Goal: Transaction & Acquisition: Purchase product/service

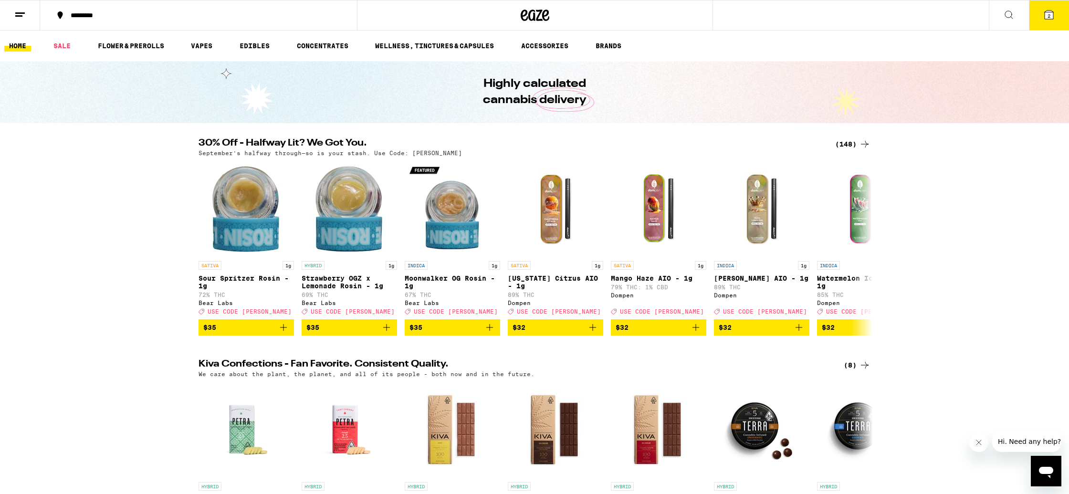
scroll to position [0, 0]
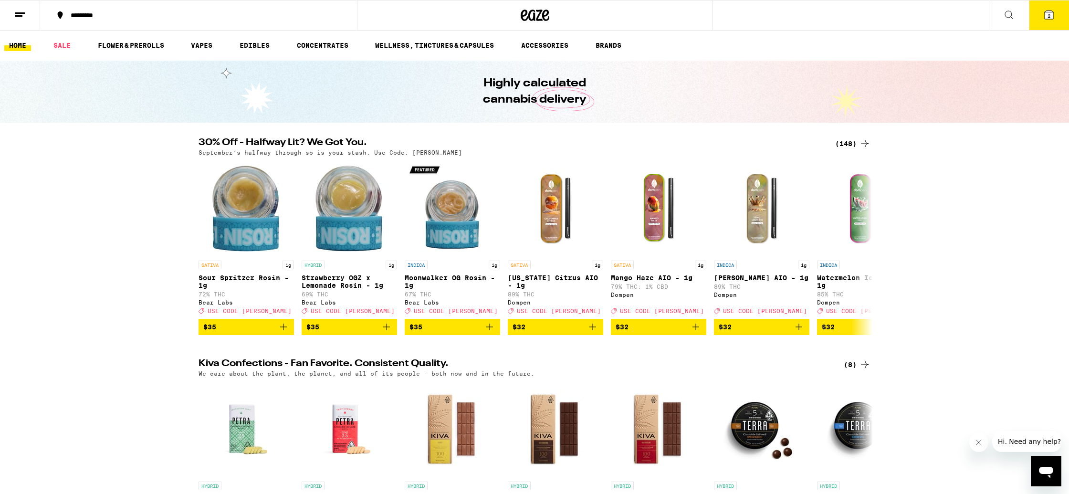
click at [856, 142] on div "(148)" at bounding box center [852, 143] width 35 height 11
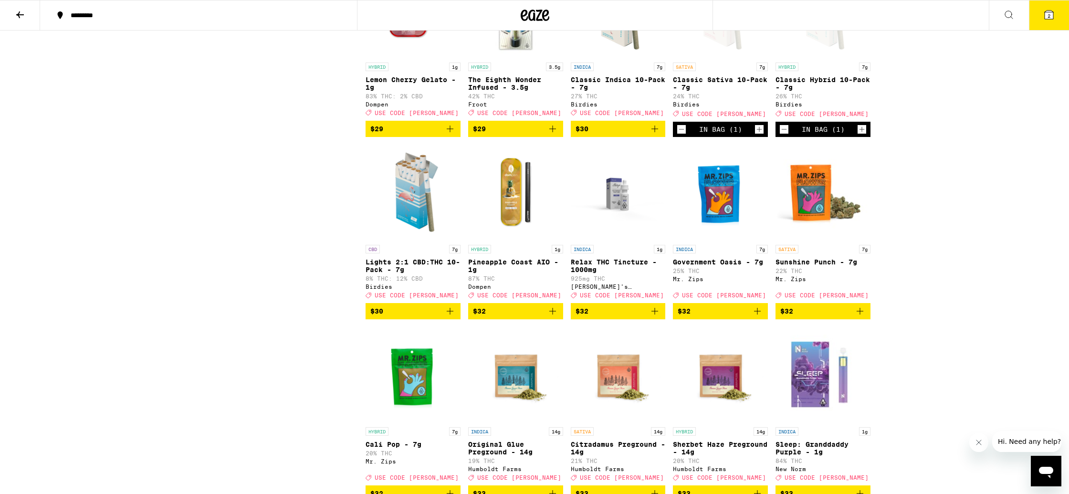
scroll to position [3270, 0]
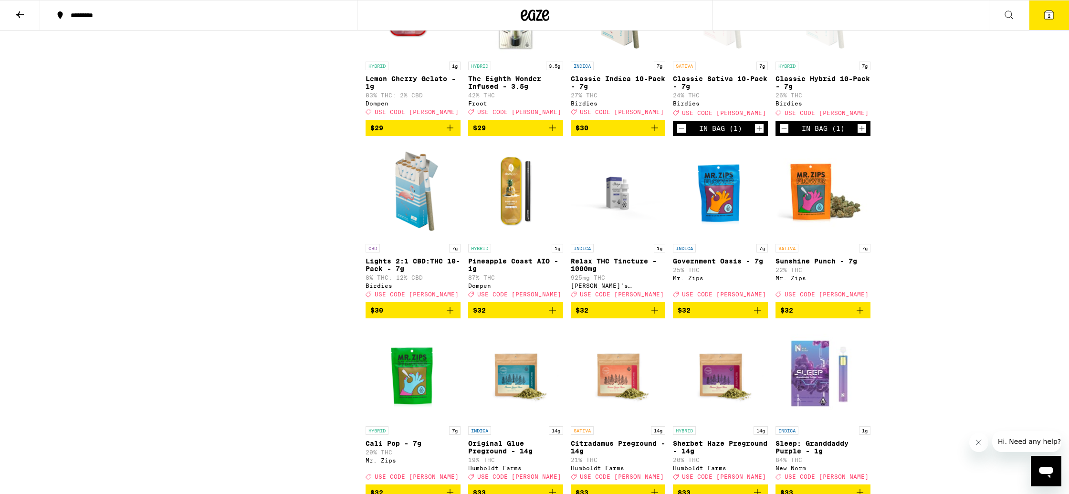
click at [737, 316] on span "$32" at bounding box center [720, 309] width 85 height 11
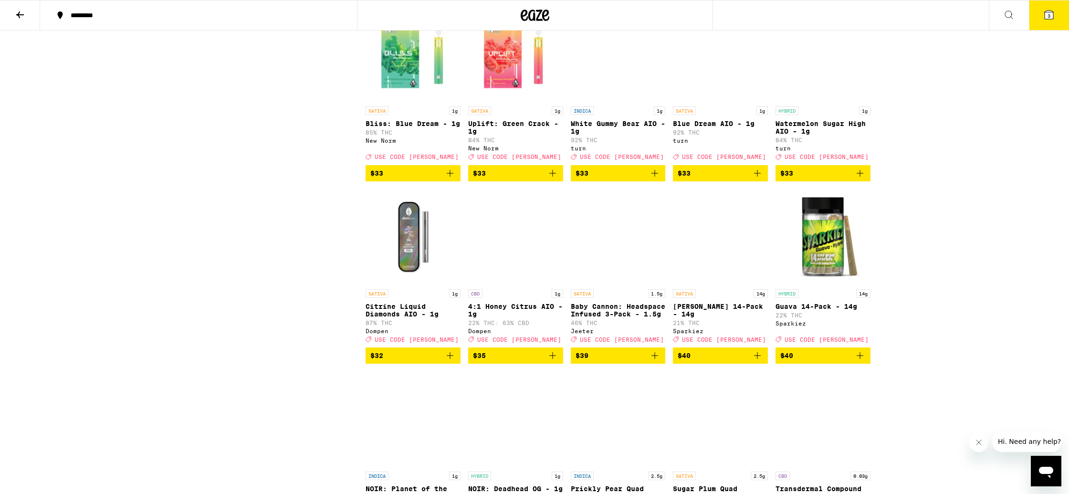
scroll to position [3988, 0]
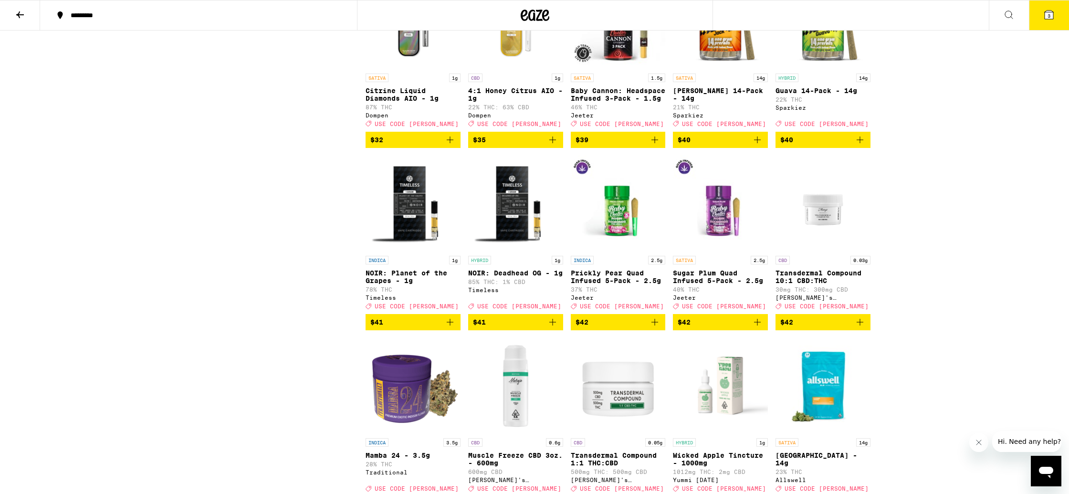
click at [823, 146] on span "$40" at bounding box center [822, 139] width 85 height 11
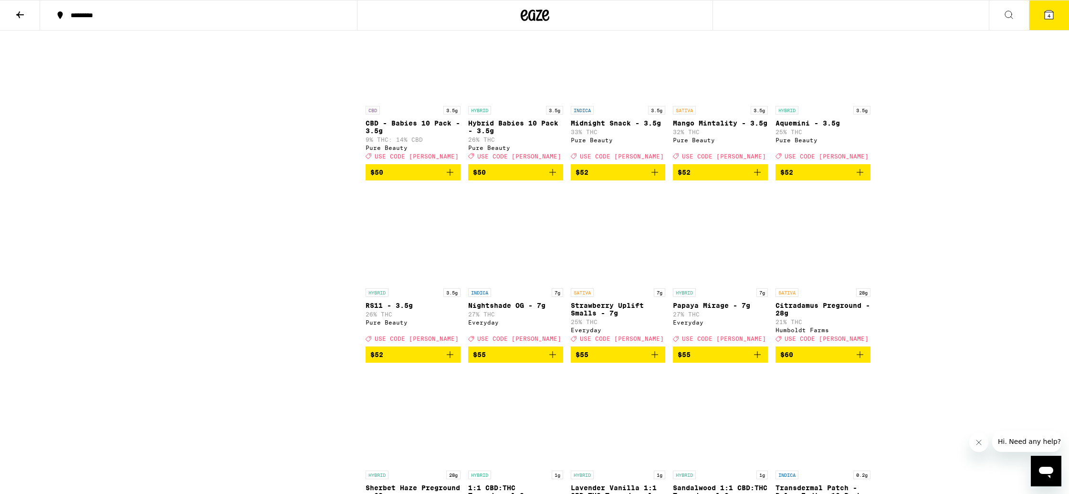
scroll to position [4638, 0]
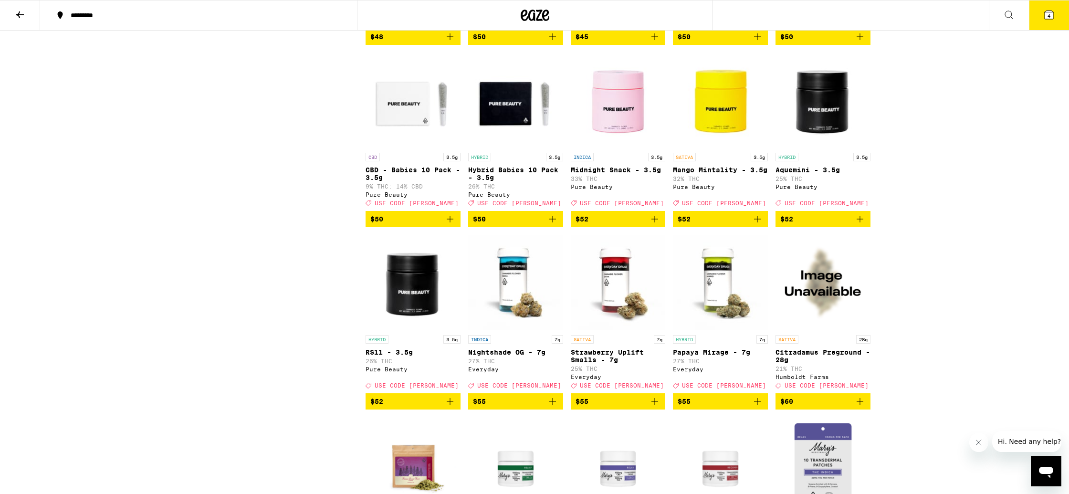
click at [1050, 15] on icon at bounding box center [1049, 14] width 9 height 9
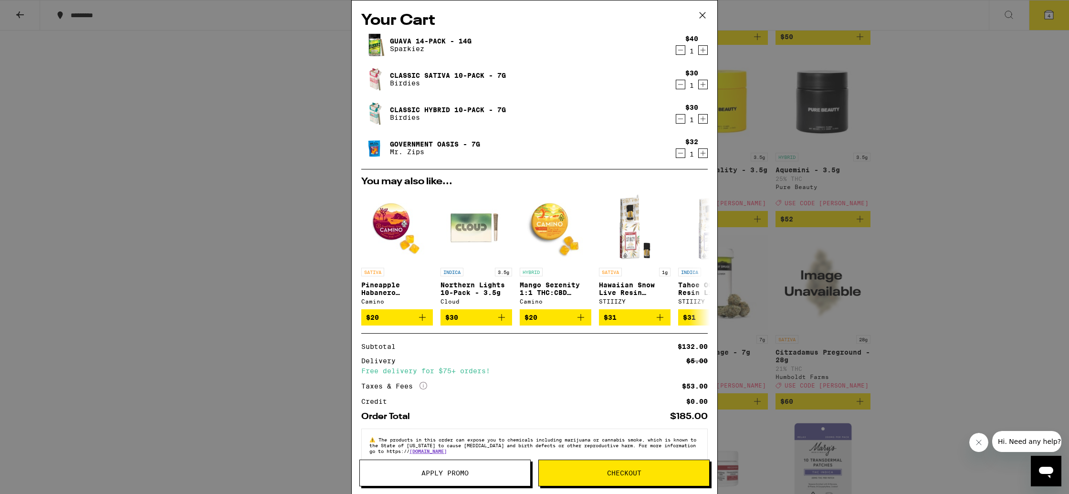
click at [486, 468] on button "Apply Promo" at bounding box center [444, 473] width 171 height 27
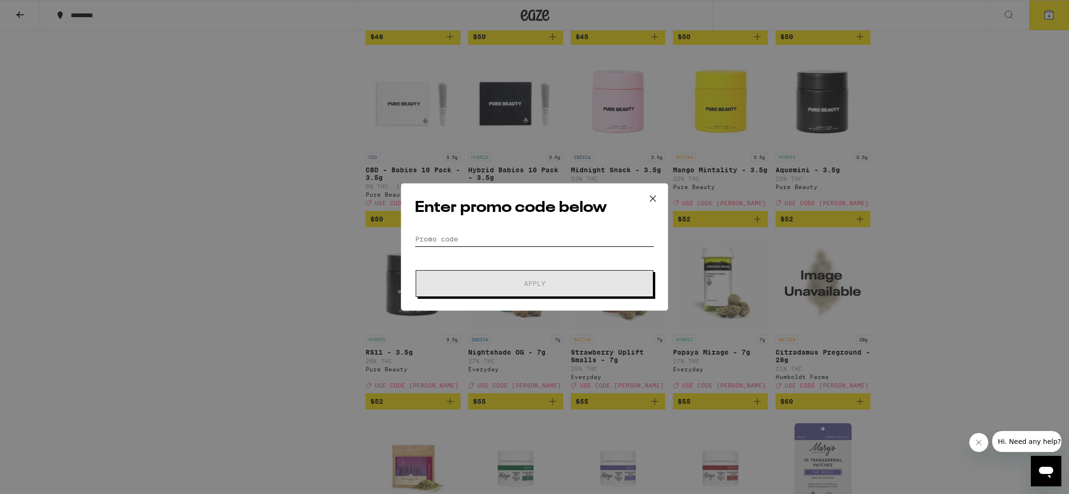
click at [508, 233] on input "Promo Code" at bounding box center [535, 239] width 240 height 14
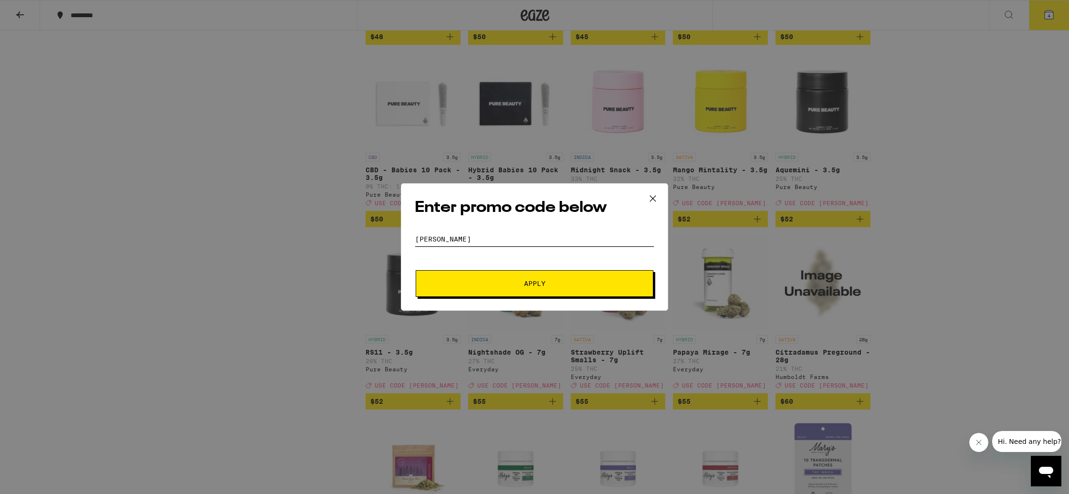
type input "[PERSON_NAME]"
click at [416, 270] on button "Apply" at bounding box center [535, 283] width 238 height 27
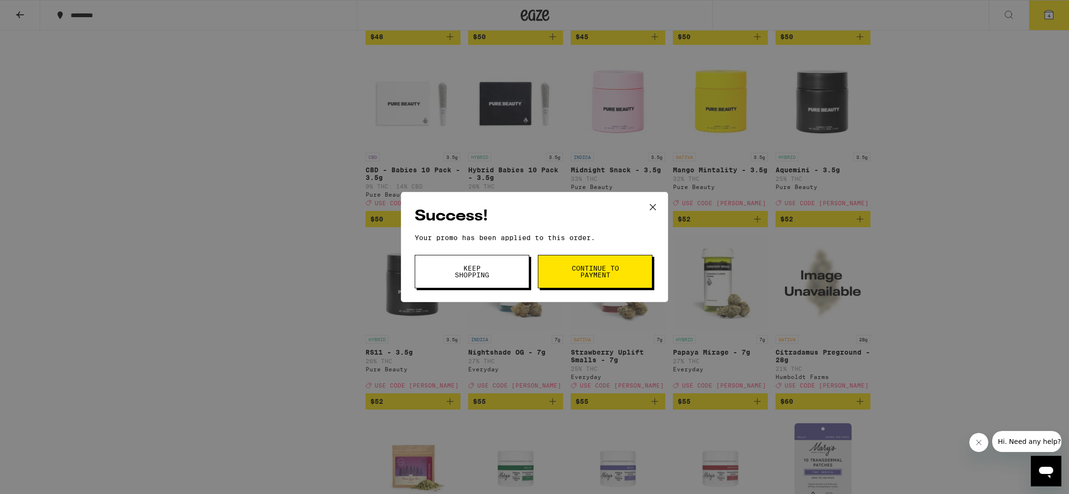
click at [503, 278] on button "Keep Shopping" at bounding box center [472, 271] width 115 height 33
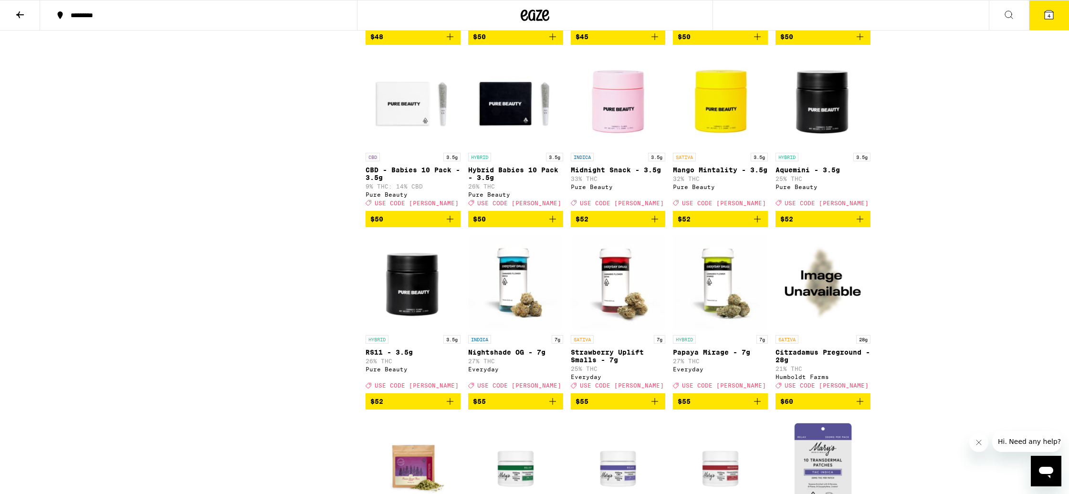
click at [1053, 26] on button "4" at bounding box center [1049, 15] width 40 height 30
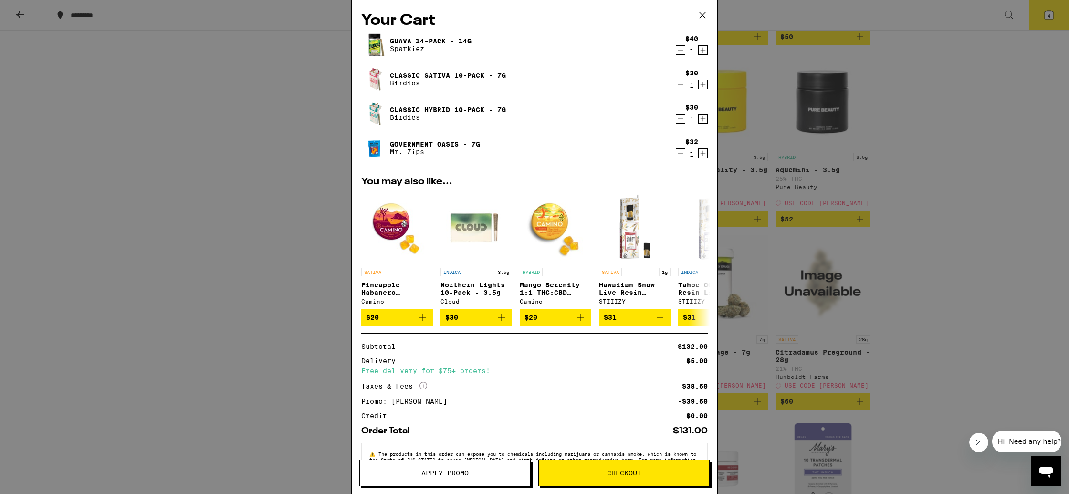
drag, startPoint x: 679, startPoint y: 120, endPoint x: 656, endPoint y: 121, distance: 23.4
click at [656, 121] on div "Classic Hybrid 10-Pack - 7g Birdies $30 1" at bounding box center [534, 113] width 346 height 27
click at [682, 156] on icon "Decrement" at bounding box center [680, 152] width 9 height 11
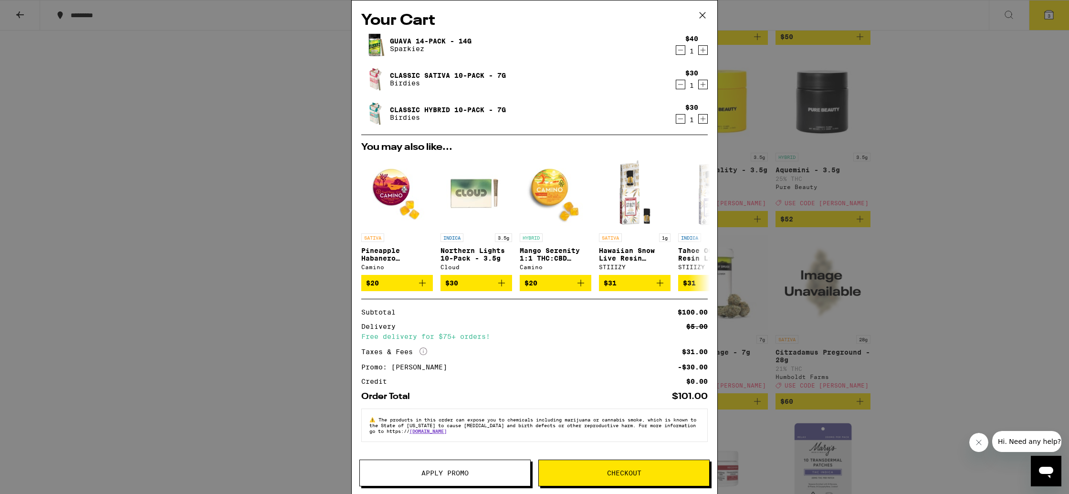
click at [679, 52] on icon "Decrement" at bounding box center [680, 49] width 9 height 11
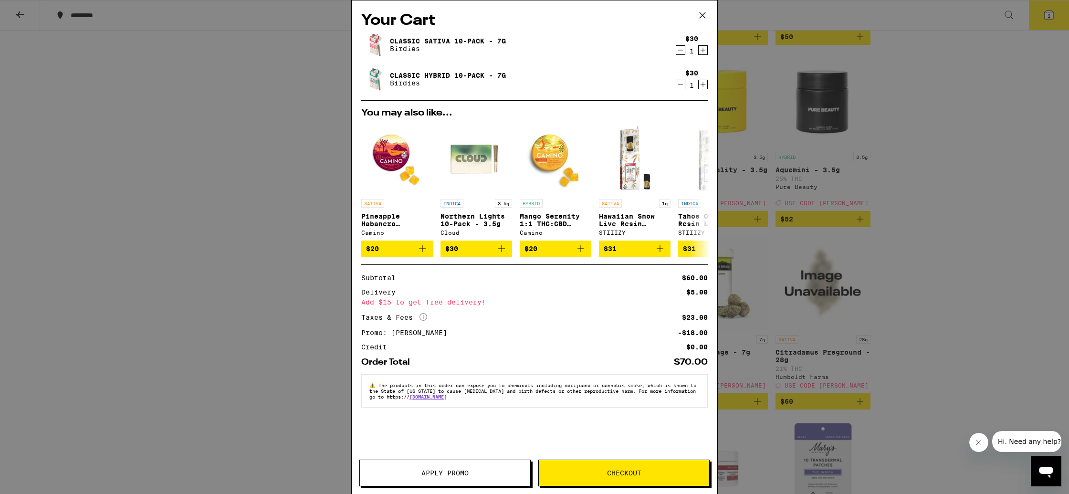
click at [703, 16] on icon at bounding box center [702, 15] width 14 height 14
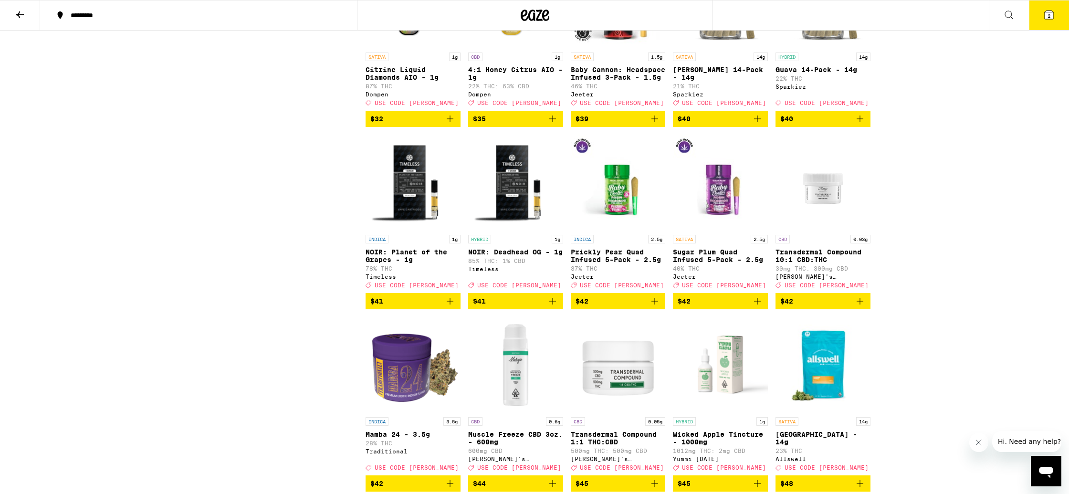
scroll to position [3990, 0]
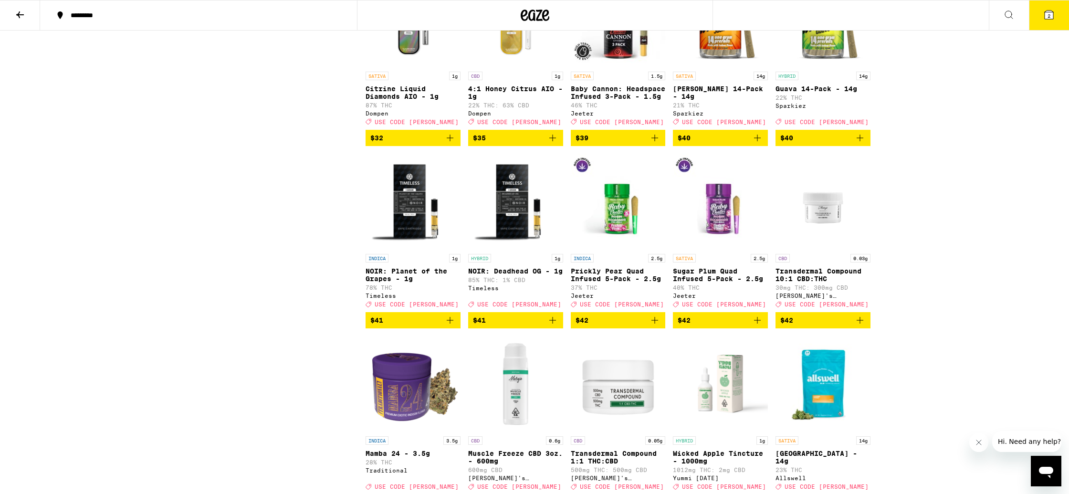
click at [861, 144] on icon "Add to bag" at bounding box center [859, 137] width 11 height 11
click at [726, 144] on span "$40" at bounding box center [720, 137] width 85 height 11
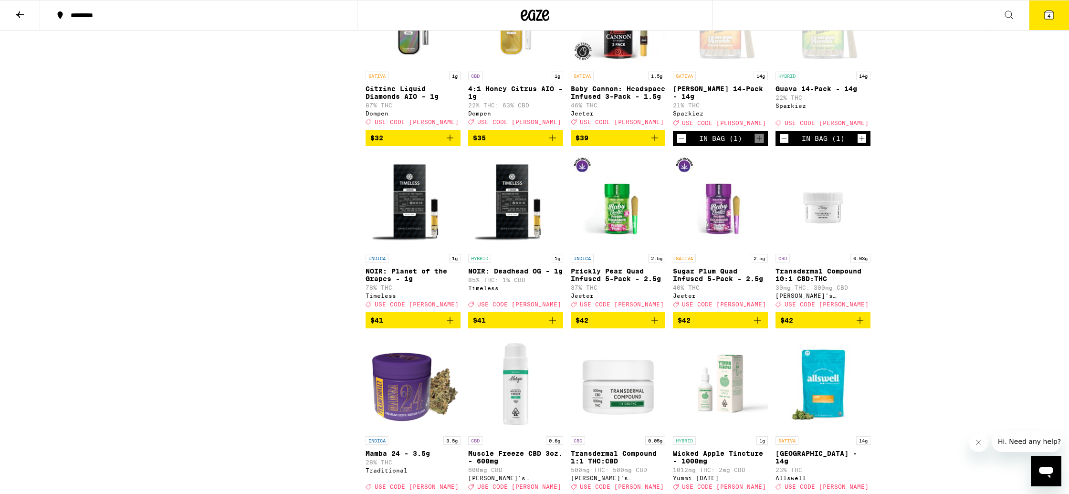
click at [1053, 14] on icon at bounding box center [1049, 14] width 9 height 9
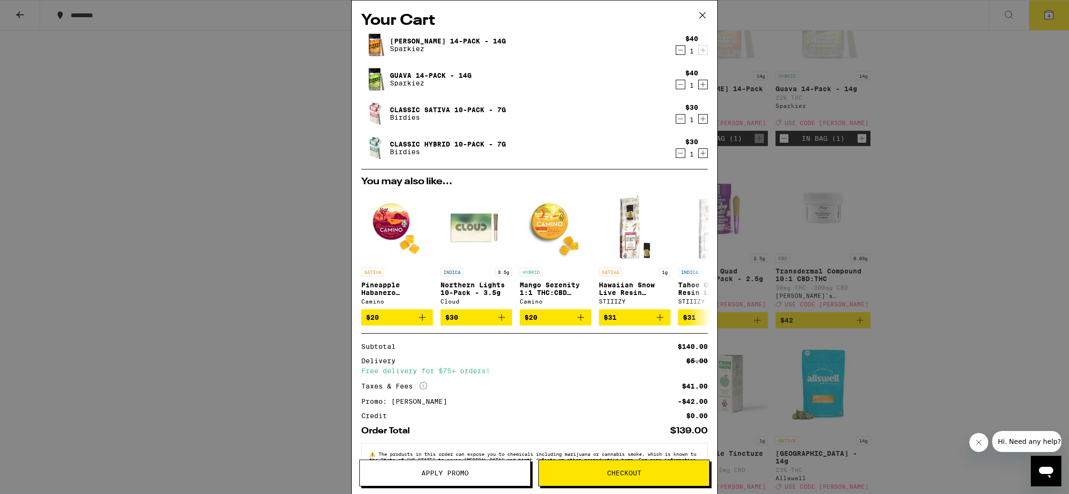
click at [679, 119] on icon "Decrement" at bounding box center [680, 118] width 9 height 11
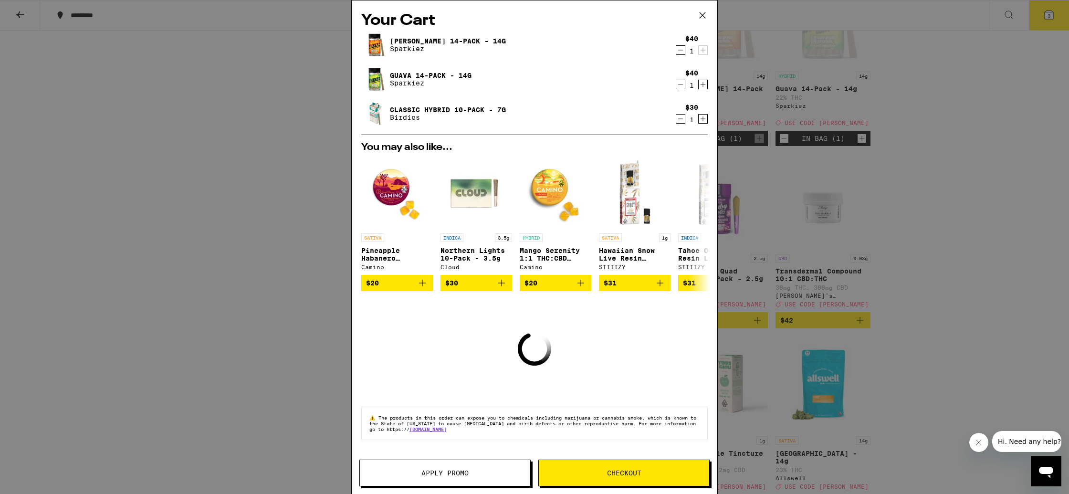
click at [686, 118] on div "1" at bounding box center [691, 120] width 13 height 8
click at [681, 120] on icon "Decrement" at bounding box center [680, 118] width 9 height 11
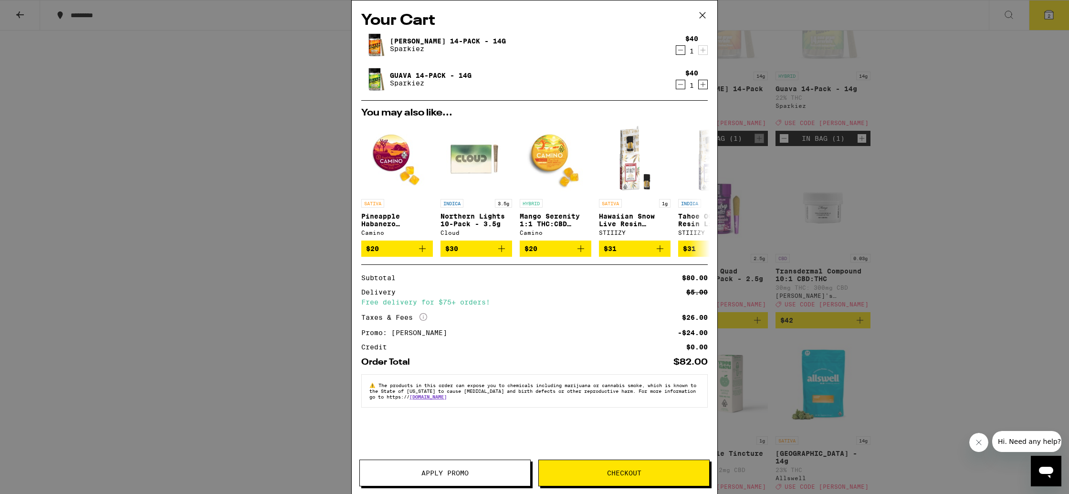
click at [599, 466] on button "Checkout" at bounding box center [623, 473] width 171 height 27
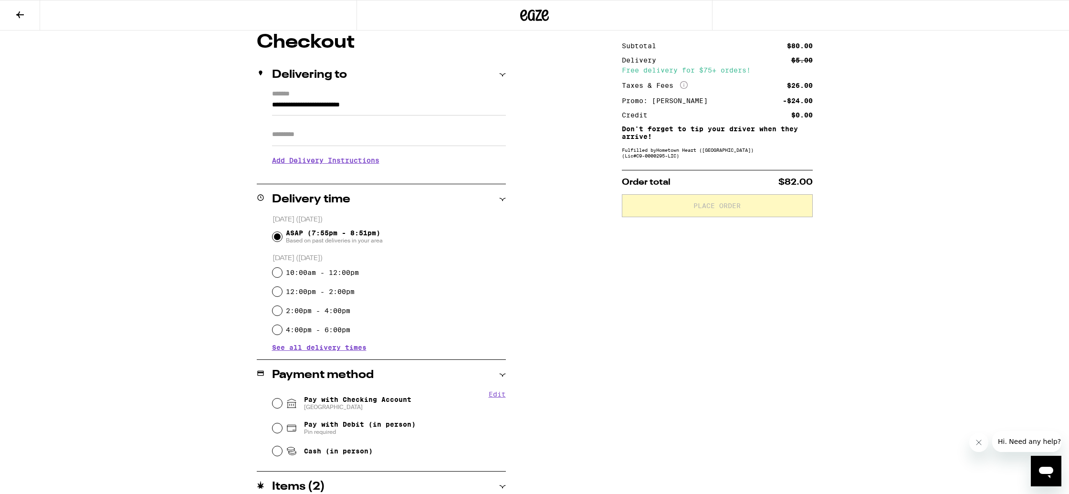
scroll to position [160, 0]
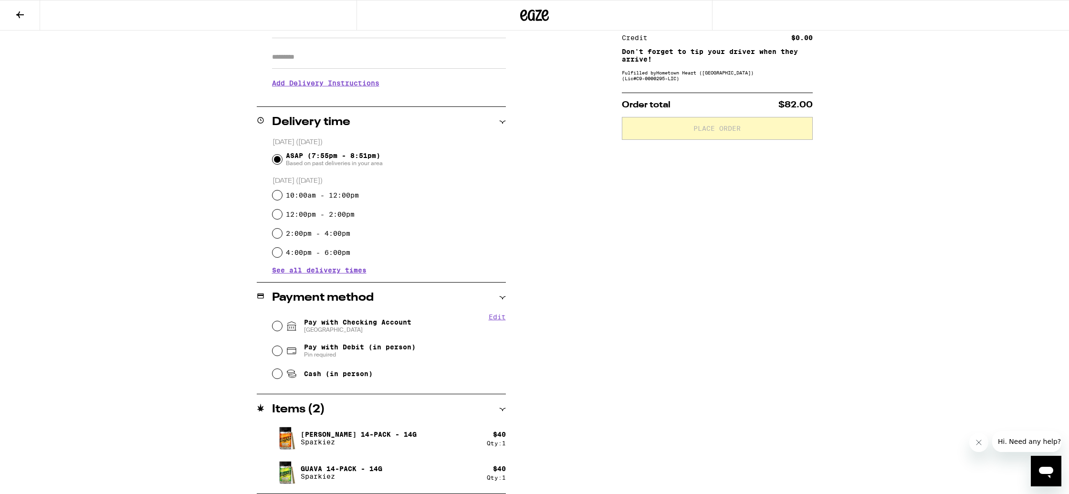
click at [323, 328] on span "[GEOGRAPHIC_DATA]" at bounding box center [357, 330] width 107 height 8
click at [282, 328] on input "Pay with Checking Account CHASE COLLEGE" at bounding box center [277, 326] width 10 height 10
radio input "true"
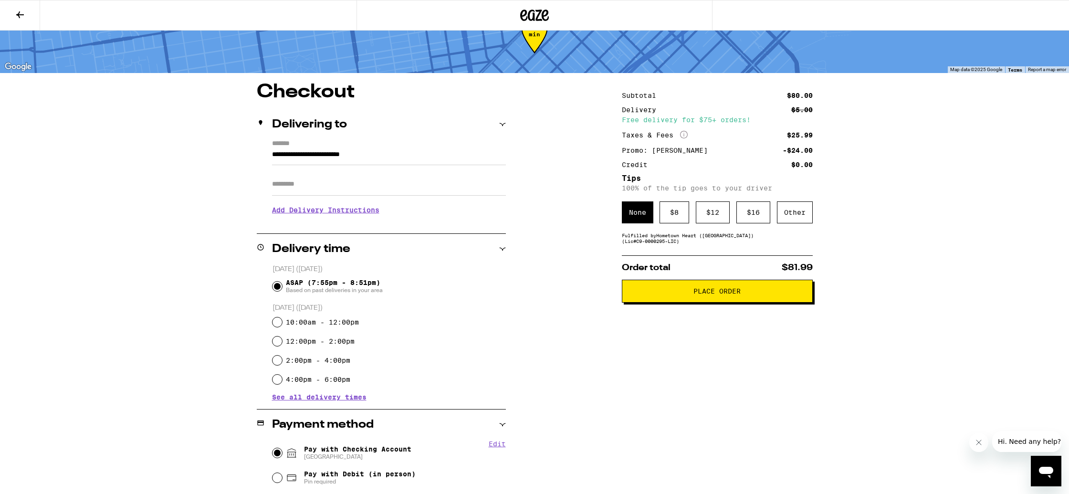
scroll to position [0, 0]
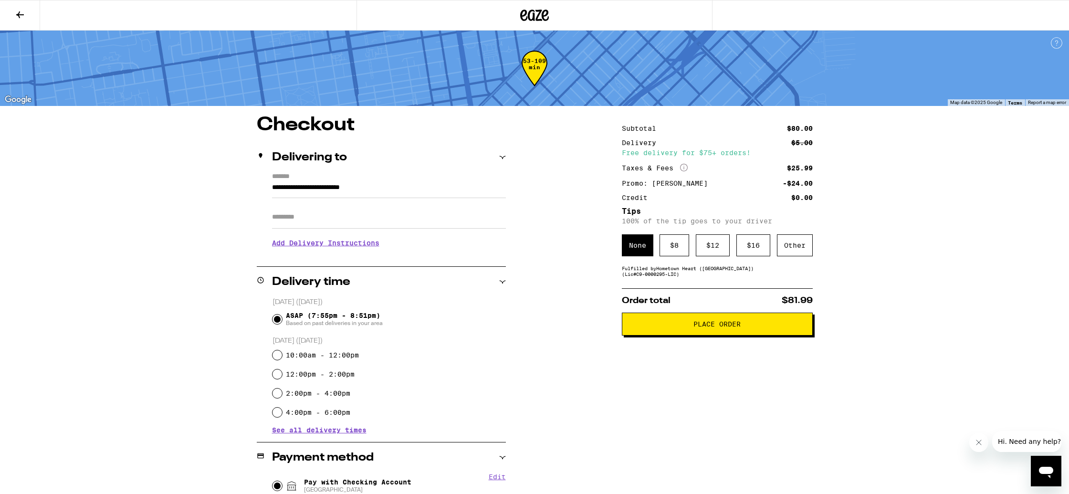
click at [681, 333] on button "Place Order" at bounding box center [717, 324] width 191 height 23
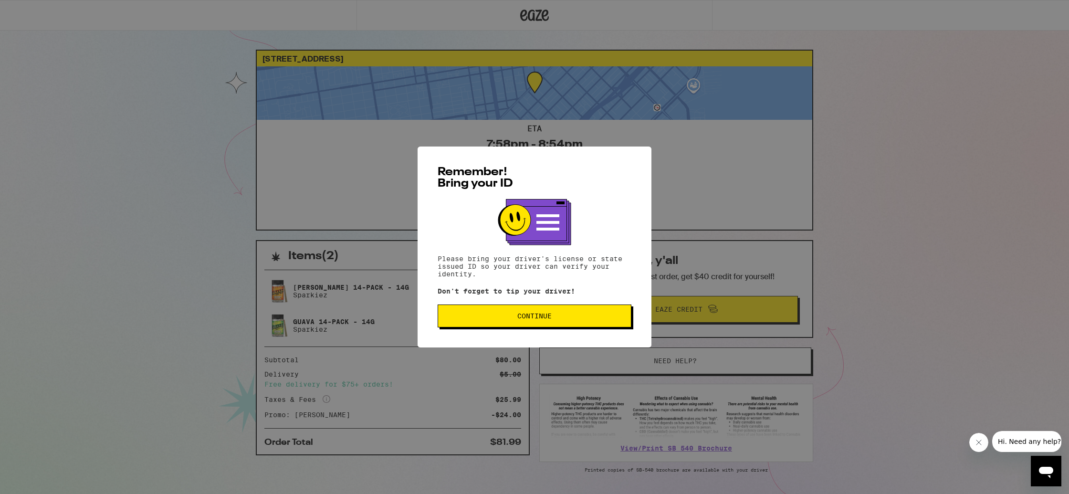
click at [591, 327] on button "Continue" at bounding box center [535, 315] width 194 height 23
